Goal: Information Seeking & Learning: Learn about a topic

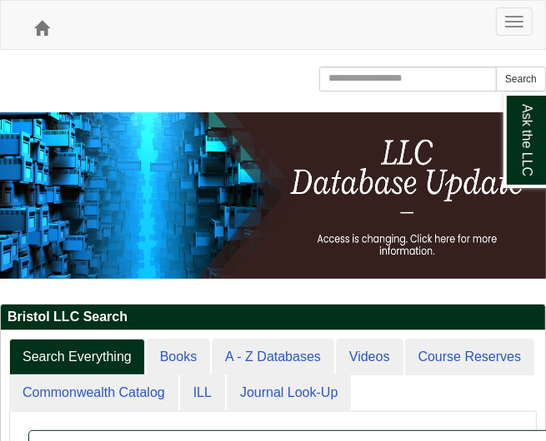
scroll to position [7, 7]
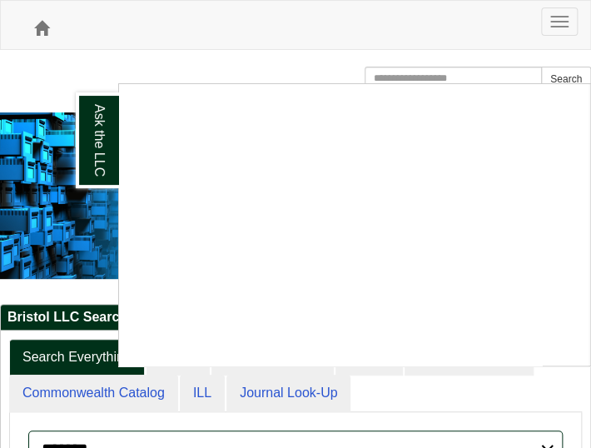
drag, startPoint x: 191, startPoint y: 67, endPoint x: 180, endPoint y: 65, distance: 11.0
click at [192, 64] on div "Ask the LLC" at bounding box center [295, 224] width 591 height 448
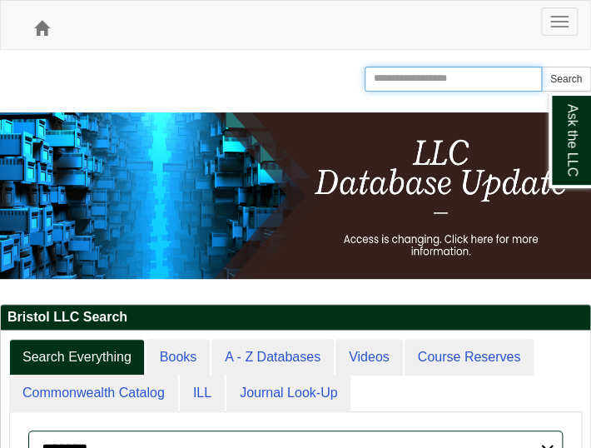
click at [419, 76] on input "Search the Website" at bounding box center [453, 79] width 177 height 25
type input "*****"
click at [541, 67] on button "Search" at bounding box center [566, 79] width 50 height 25
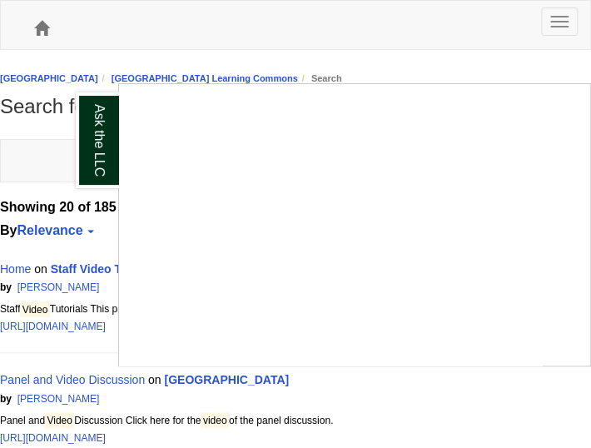
click at [93, 22] on div "Ask the LLC" at bounding box center [295, 224] width 591 height 448
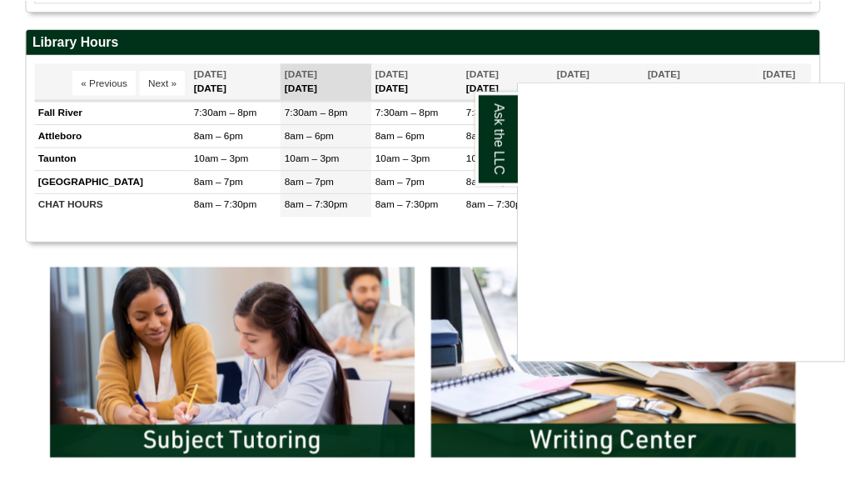
scroll to position [665, 0]
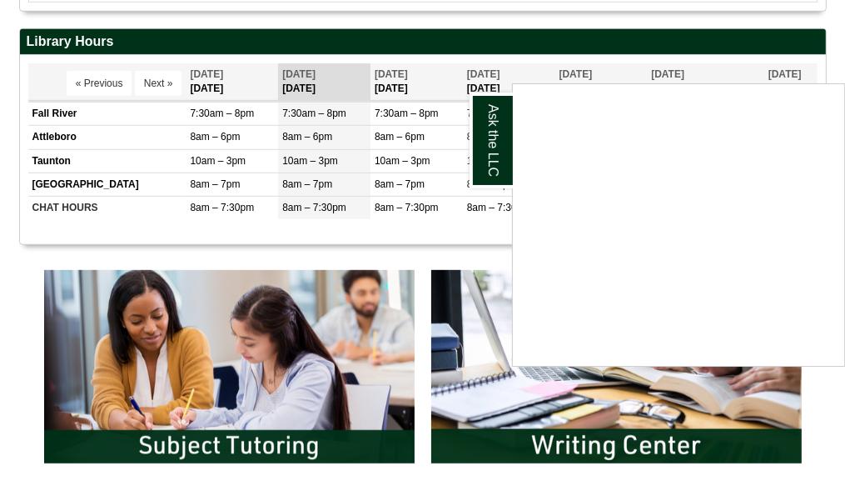
click at [350, 30] on div "Ask the LLC" at bounding box center [422, 243] width 845 height 486
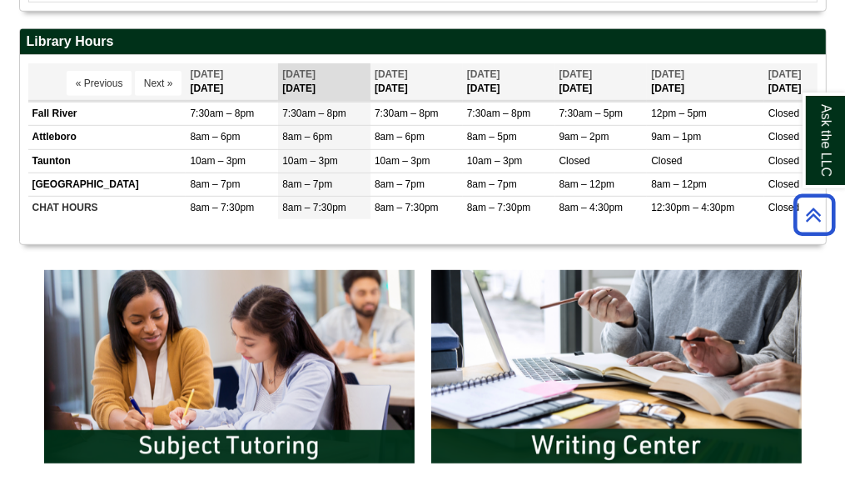
drag, startPoint x: 0, startPoint y: 54, endPoint x: 15, endPoint y: 53, distance: 15.0
click at [1, 54] on body "Skip to Main Content Toggle navigation Home Access Services Access Services Pol…" at bounding box center [422, 301] width 845 height 1933
